Goal: Information Seeking & Learning: Understand process/instructions

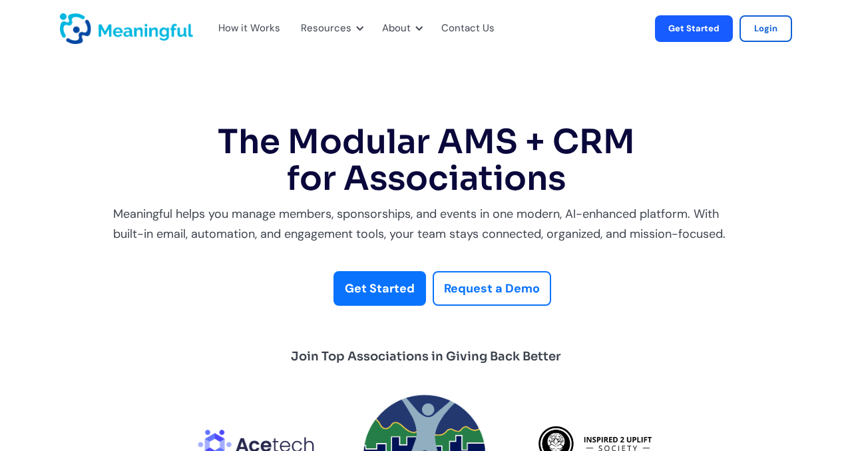
scroll to position [1, 0]
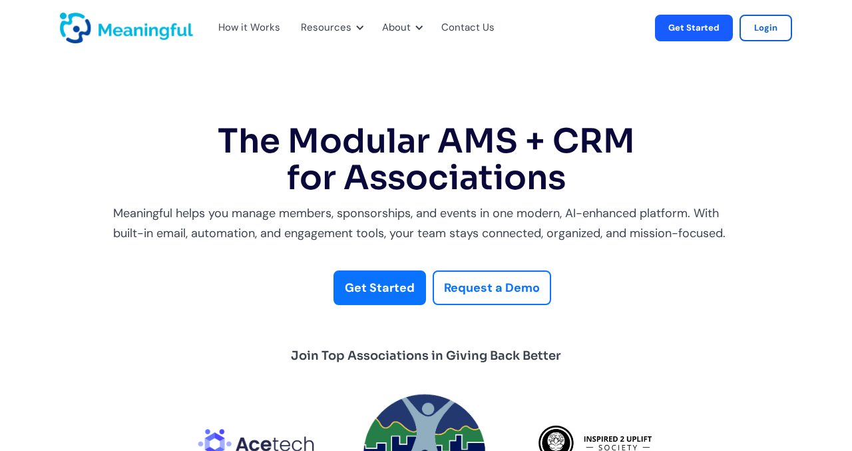
click at [382, 284] on strong "Get Started" at bounding box center [380, 288] width 70 height 16
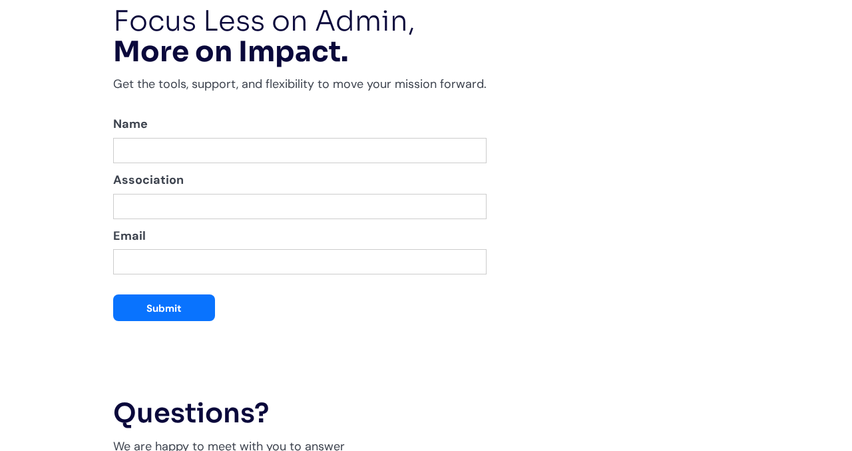
scroll to position [2708, 0]
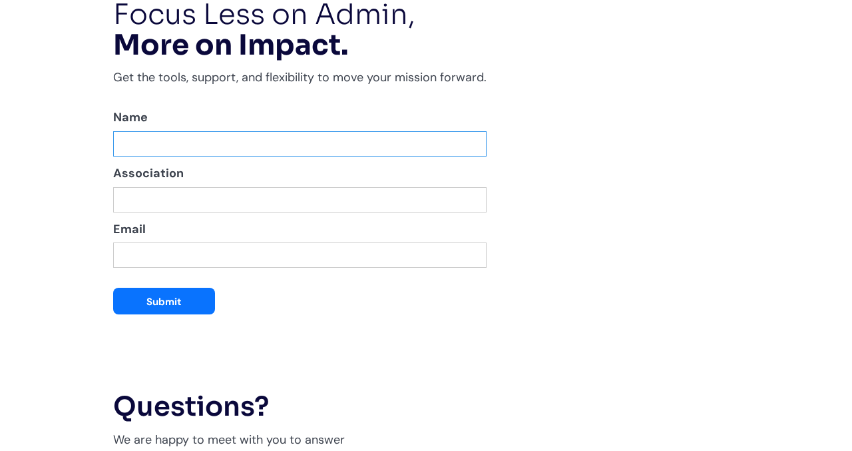
click at [352, 156] on input "MW Donations Waitlist" at bounding box center [300, 143] width 374 height 25
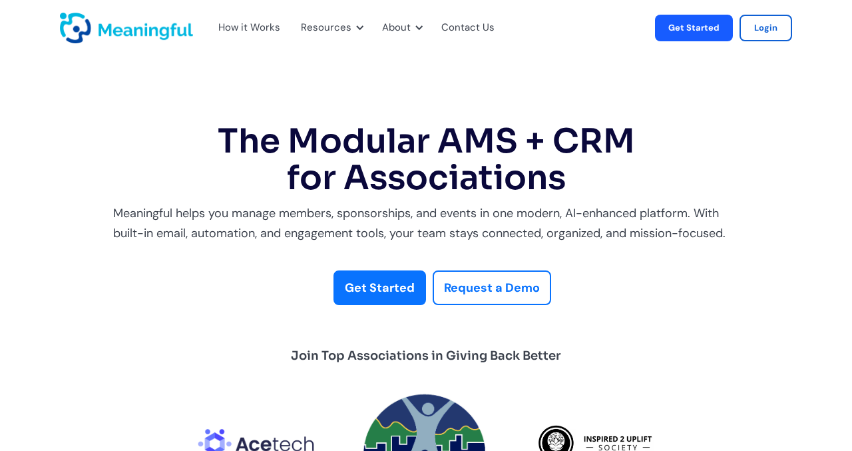
scroll to position [7, 0]
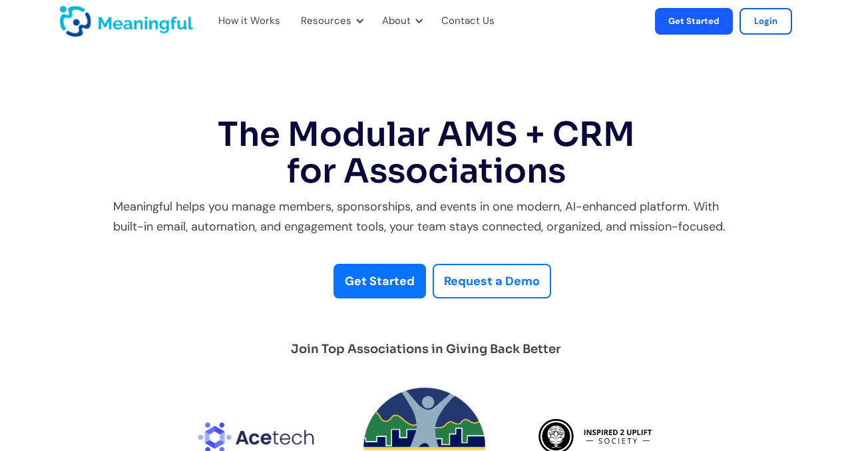
click at [262, 24] on div "How it Works" at bounding box center [249, 21] width 62 height 17
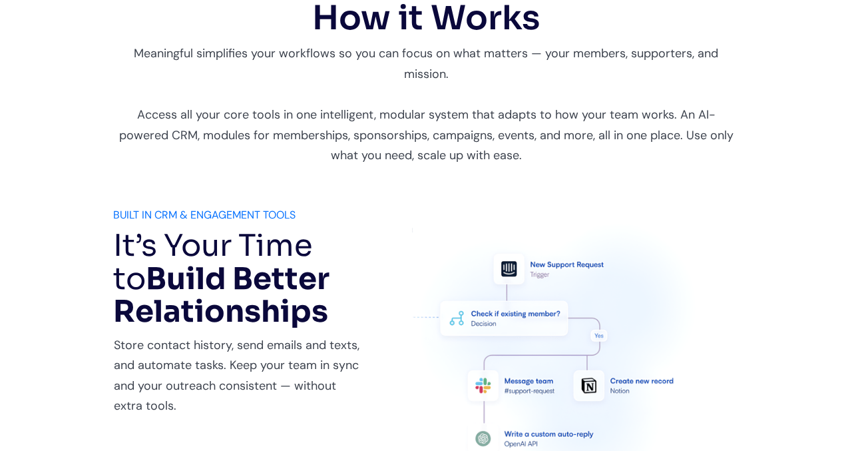
scroll to position [573, 0]
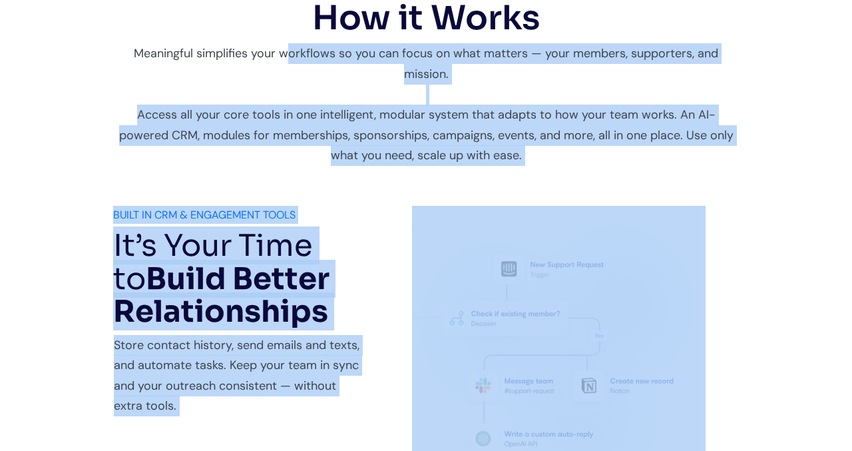
drag, startPoint x: 292, startPoint y: 51, endPoint x: 386, endPoint y: 177, distance: 157.9
